Goal: Transaction & Acquisition: Purchase product/service

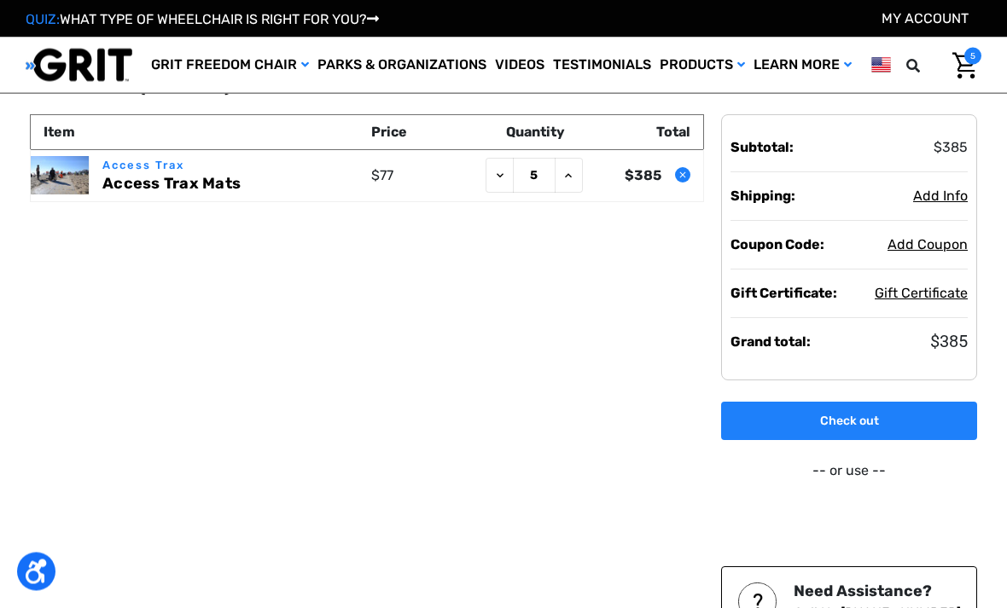
scroll to position [71, 0]
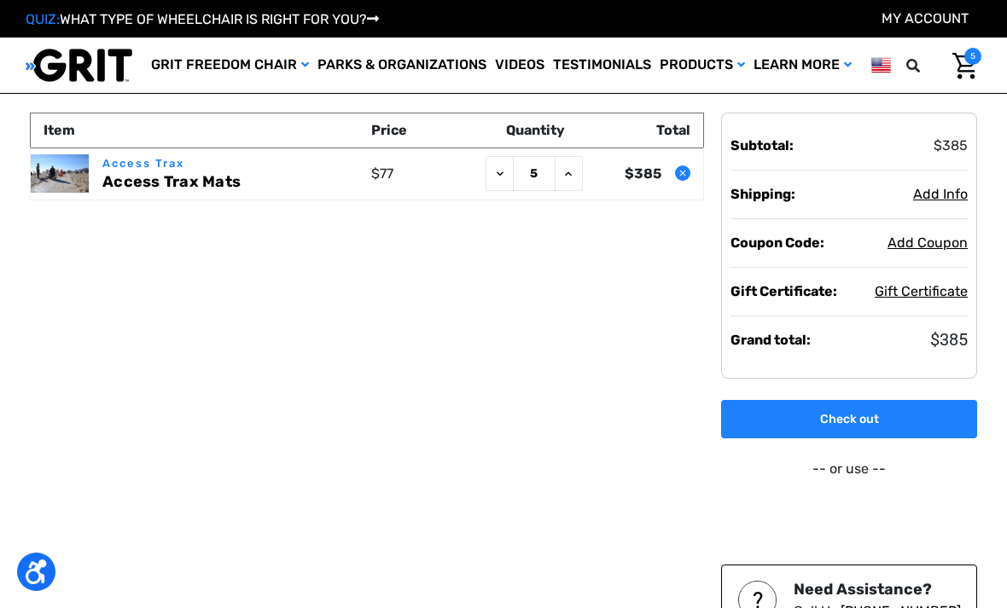
click at [901, 416] on link "Check out" at bounding box center [849, 419] width 256 height 38
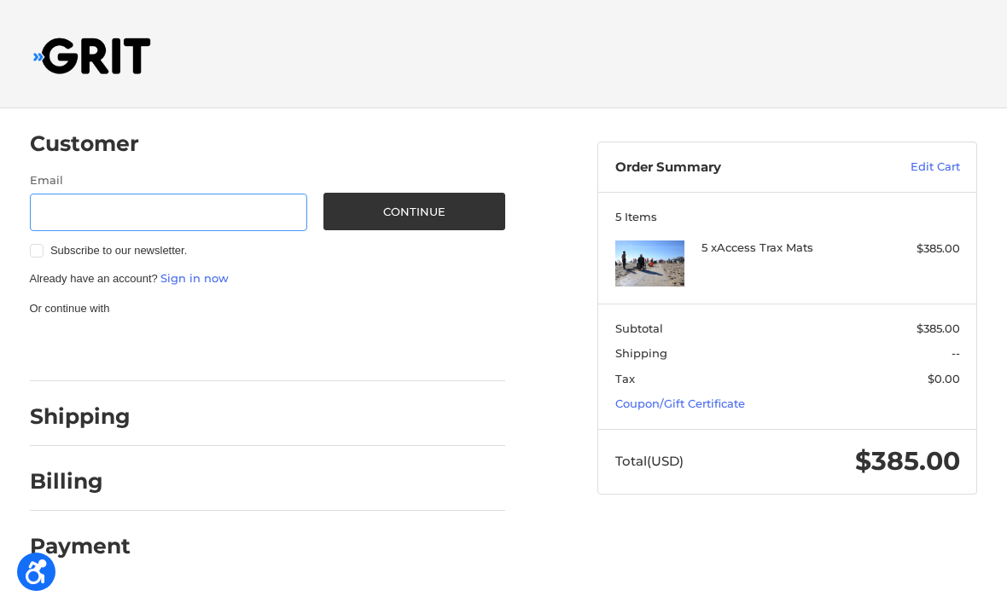
click at [177, 212] on input "Email" at bounding box center [168, 213] width 277 height 38
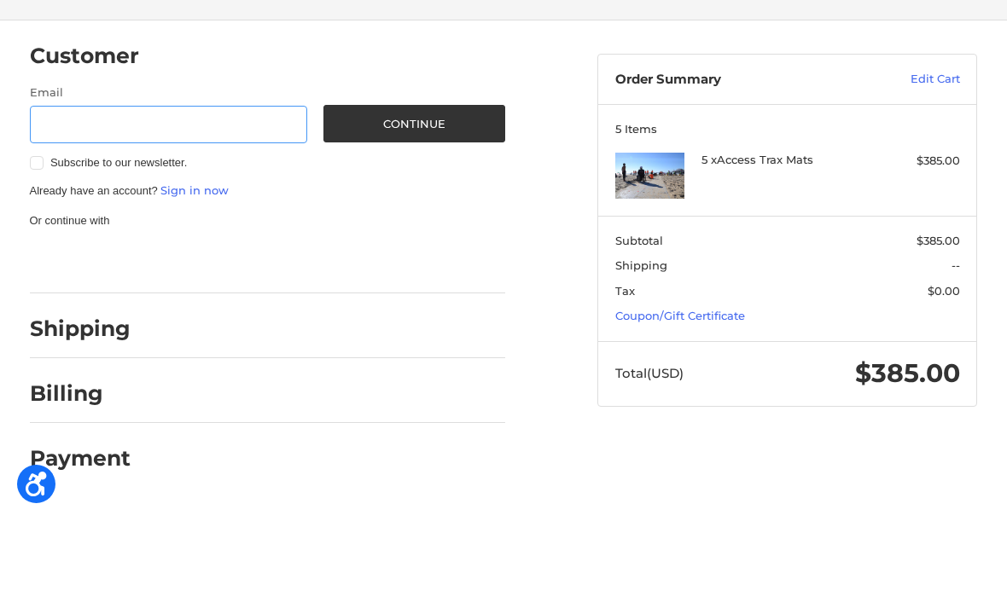
type input "[EMAIL_ADDRESS][DOMAIN_NAME]"
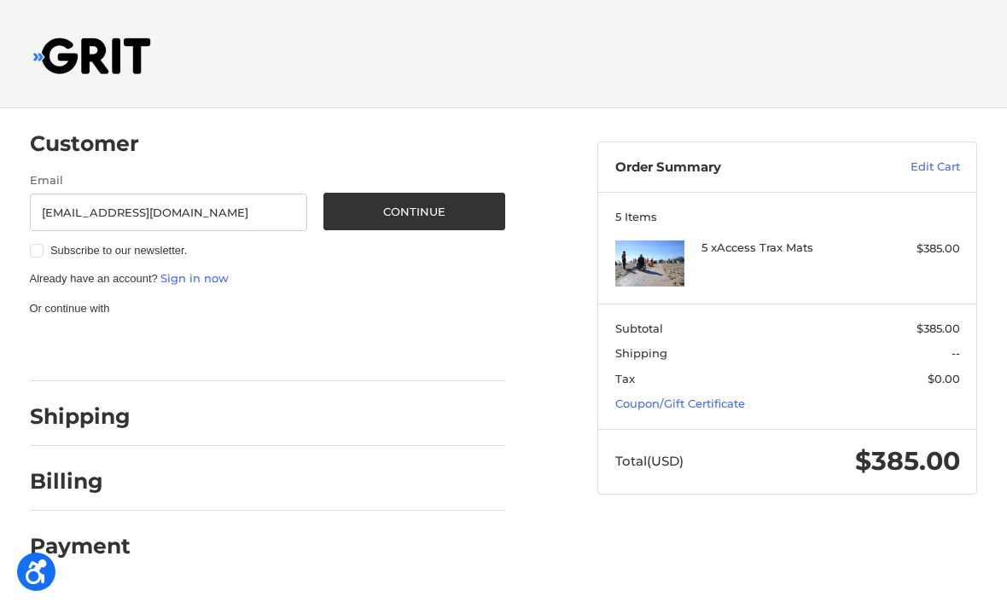
click at [253, 404] on div "Shipping" at bounding box center [268, 417] width 476 height 58
click at [119, 426] on h2 "Shipping" at bounding box center [80, 417] width 101 height 26
click at [291, 410] on div at bounding box center [326, 420] width 358 height 21
click at [142, 411] on div "Shipping" at bounding box center [268, 417] width 476 height 58
click at [125, 417] on h2 "Shipping" at bounding box center [80, 417] width 101 height 26
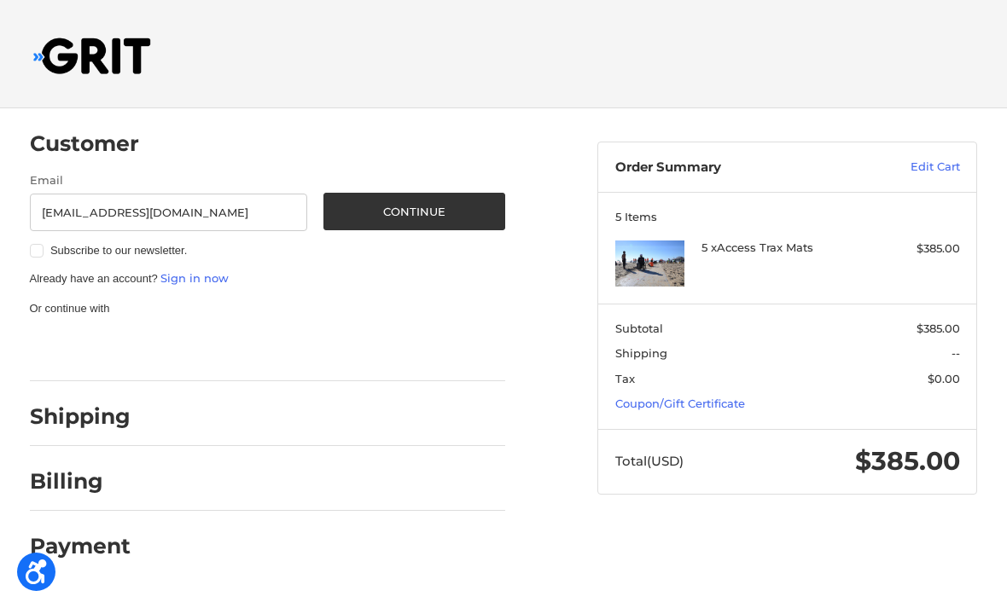
click at [430, 227] on button "Continue" at bounding box center [414, 212] width 182 height 38
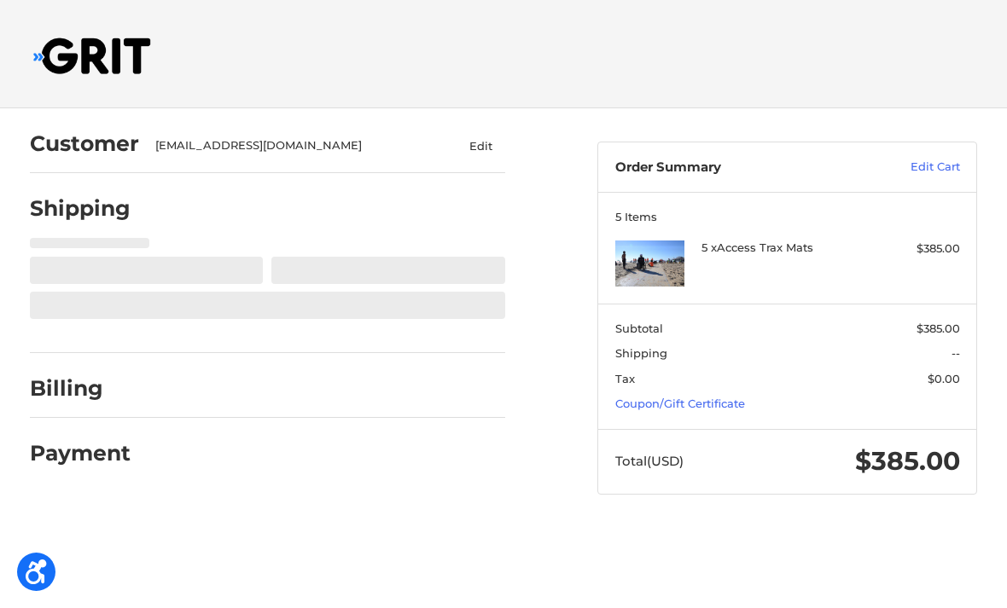
select select "US"
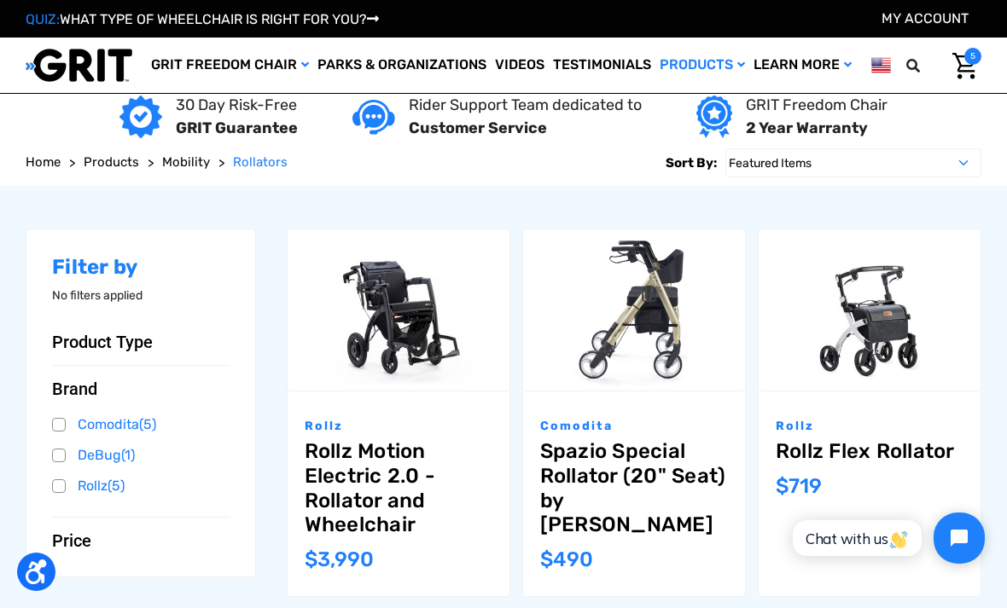
click at [0, 0] on link "Access Mats" at bounding box center [0, 0] width 0 height 0
